Goal: Information Seeking & Learning: Learn about a topic

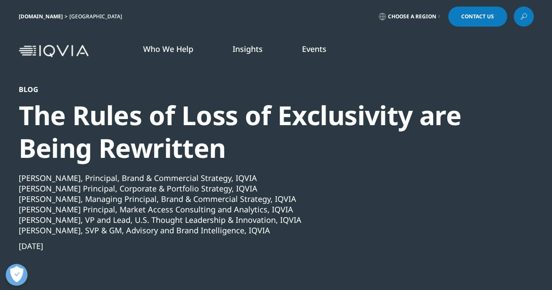
click at [177, 210] on div "Ross Perak, Sr. Principal, Market Access Consulting and Analytics, IQVIA" at bounding box center [253, 209] width 468 height 10
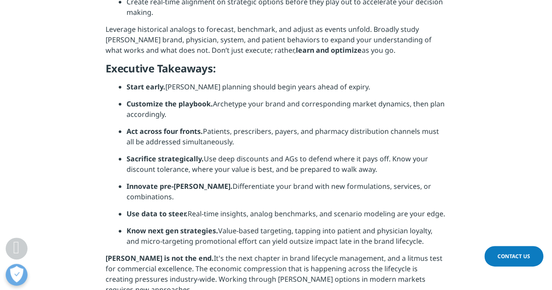
scroll to position [3893, 0]
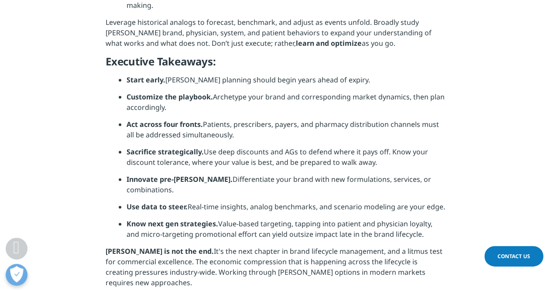
click at [313, 202] on li "Use data to steer. Real-time insights, analog benchmarks, and scenario modeling…" at bounding box center [287, 210] width 320 height 17
click at [250, 174] on li "Innovate pre-LOE. Differentiate your brand with new formulations, services, or …" at bounding box center [287, 187] width 320 height 27
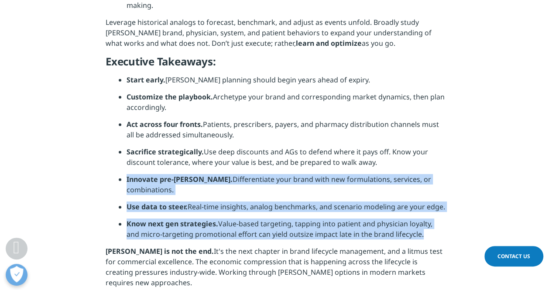
drag, startPoint x: 250, startPoint y: 123, endPoint x: 266, endPoint y: 172, distance: 52.0
click at [266, 172] on ul "Start early. LOE planning should begin years ahead of expiry. Customize the pla…" at bounding box center [283, 161] width 328 height 172
click at [266, 219] on li "Know next gen strategies. Value-based targeting, tapping into patient and physi…" at bounding box center [287, 232] width 320 height 27
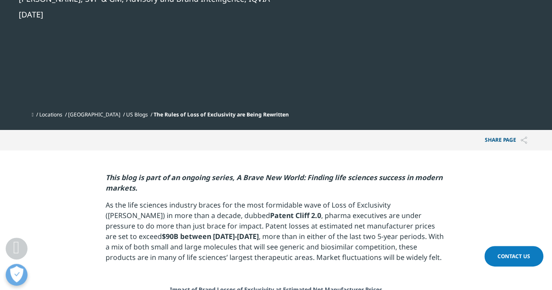
scroll to position [237, 0]
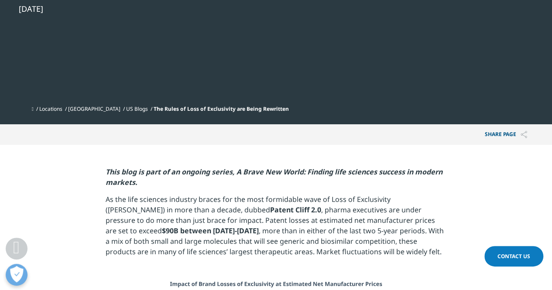
click at [400, 209] on p "As the life sciences industry braces for the most formidable wave of Loss of Ex…" at bounding box center [276, 228] width 341 height 69
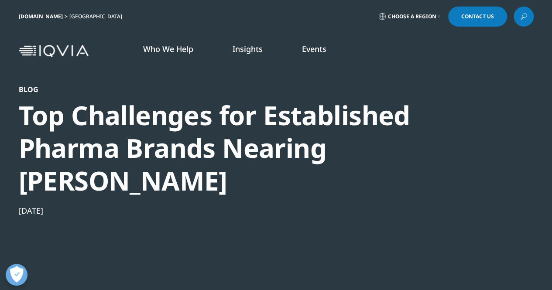
click at [242, 166] on div "Blog Top Challenges for Established Pharma Brands Nearing [PERSON_NAME] [DATE]" at bounding box center [253, 194] width 468 height 218
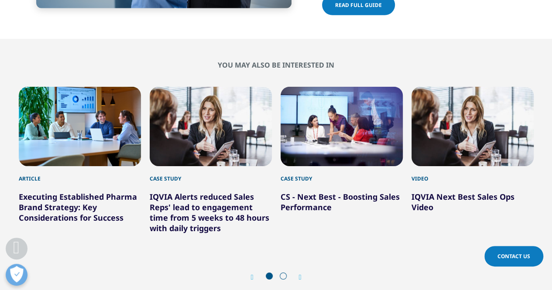
scroll to position [1379, 0]
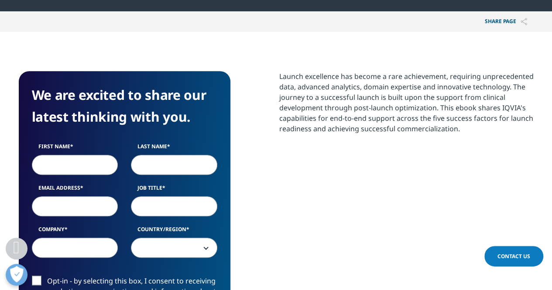
scroll to position [381, 0]
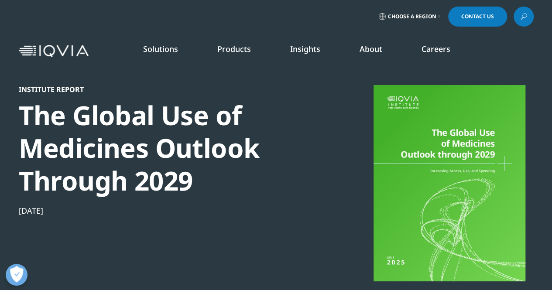
click at [184, 184] on div "The Global Use of Medicines Outlook Through 2029" at bounding box center [168, 148] width 299 height 98
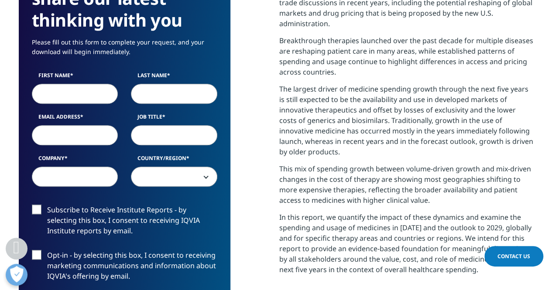
scroll to position [436, 0]
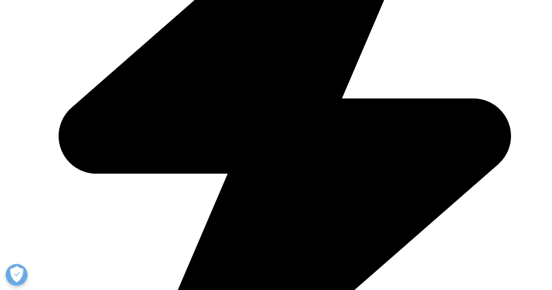
scroll to position [640, 0]
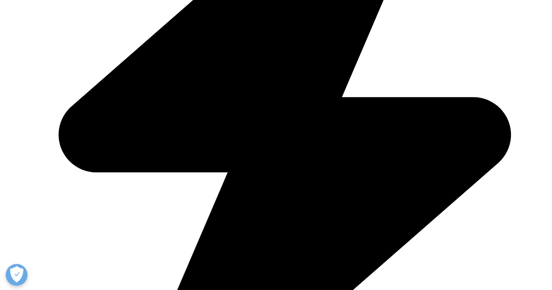
drag, startPoint x: 196, startPoint y: 157, endPoint x: 207, endPoint y: 209, distance: 53.2
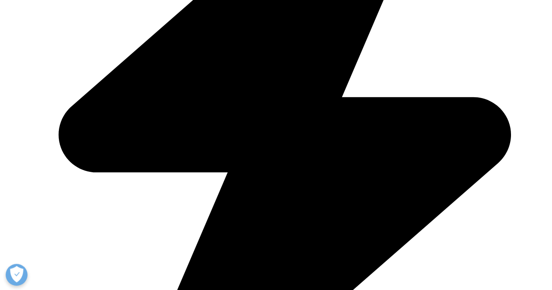
drag, startPoint x: 207, startPoint y: 209, endPoint x: 223, endPoint y: 158, distance: 54.0
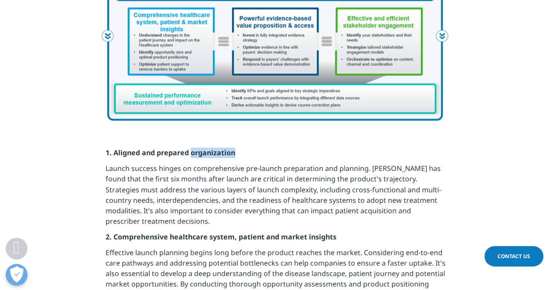
click at [223, 158] on p "1. Aligned and prepared organization" at bounding box center [276, 156] width 341 height 16
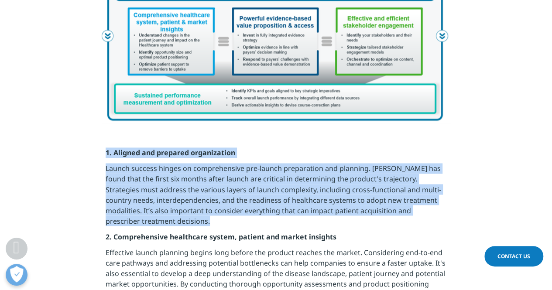
drag, startPoint x: 223, startPoint y: 158, endPoint x: 223, endPoint y: 180, distance: 22.7
click at [223, 180] on p "Launch success hinges on comprehensive pre-launch preparation and planning. IQV…" at bounding box center [276, 197] width 341 height 68
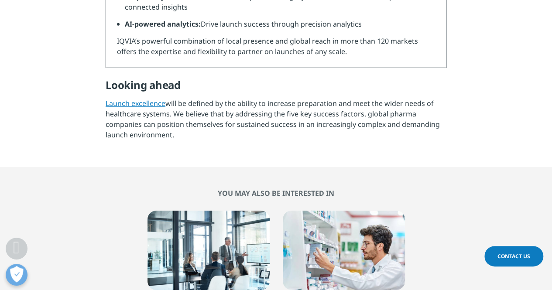
scroll to position [1321, 0]
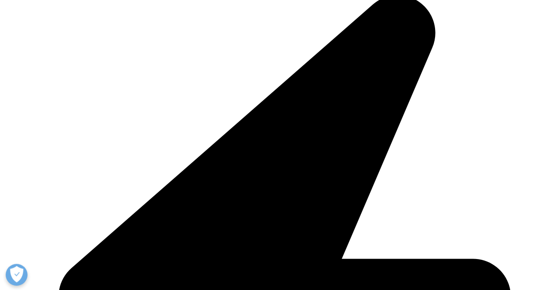
scroll to position [244, 0]
